Goal: Task Accomplishment & Management: Complete application form

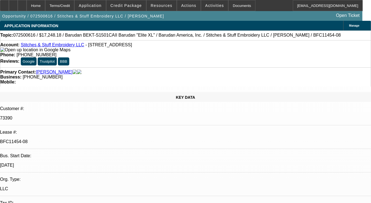
select select "0"
select select "2"
select select "0.1"
select select "0"
select select "2"
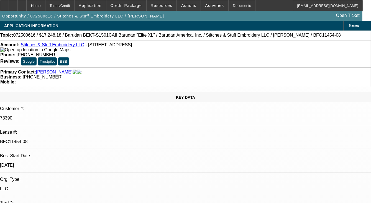
select select "0.1"
select select "0"
select select "2"
select select "0.1"
select select "1"
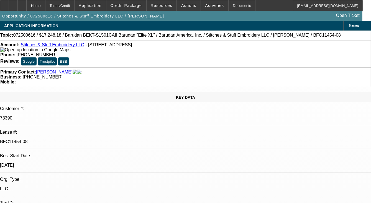
select select "2"
select select "4"
select select "1"
select select "2"
select select "4"
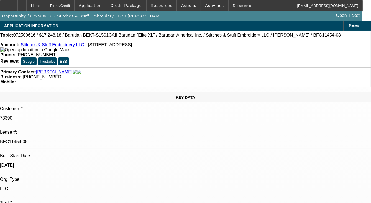
select select "1"
select select "2"
select select "4"
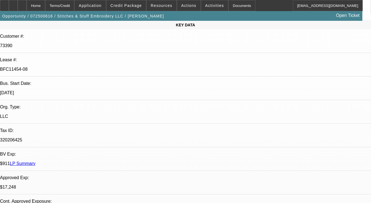
scroll to position [28, 0]
